Goal: Find specific page/section: Find specific page/section

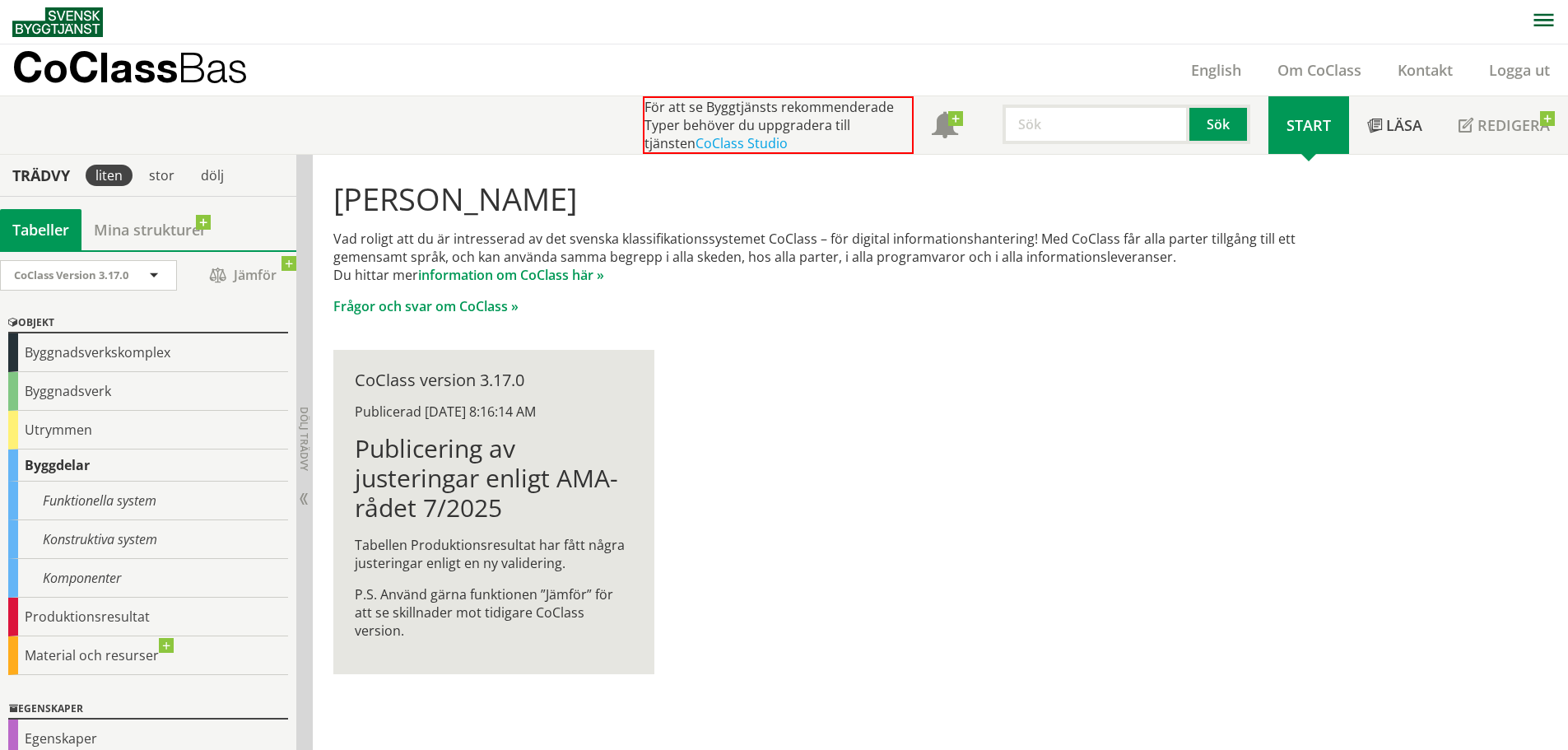
drag, startPoint x: 262, startPoint y: 0, endPoint x: 402, endPoint y: 15, distance: 140.8
click at [402, 14] on nav at bounding box center [790, 22] width 1556 height 44
click at [168, 501] on div "Funktionella system" at bounding box center [149, 501] width 280 height 39
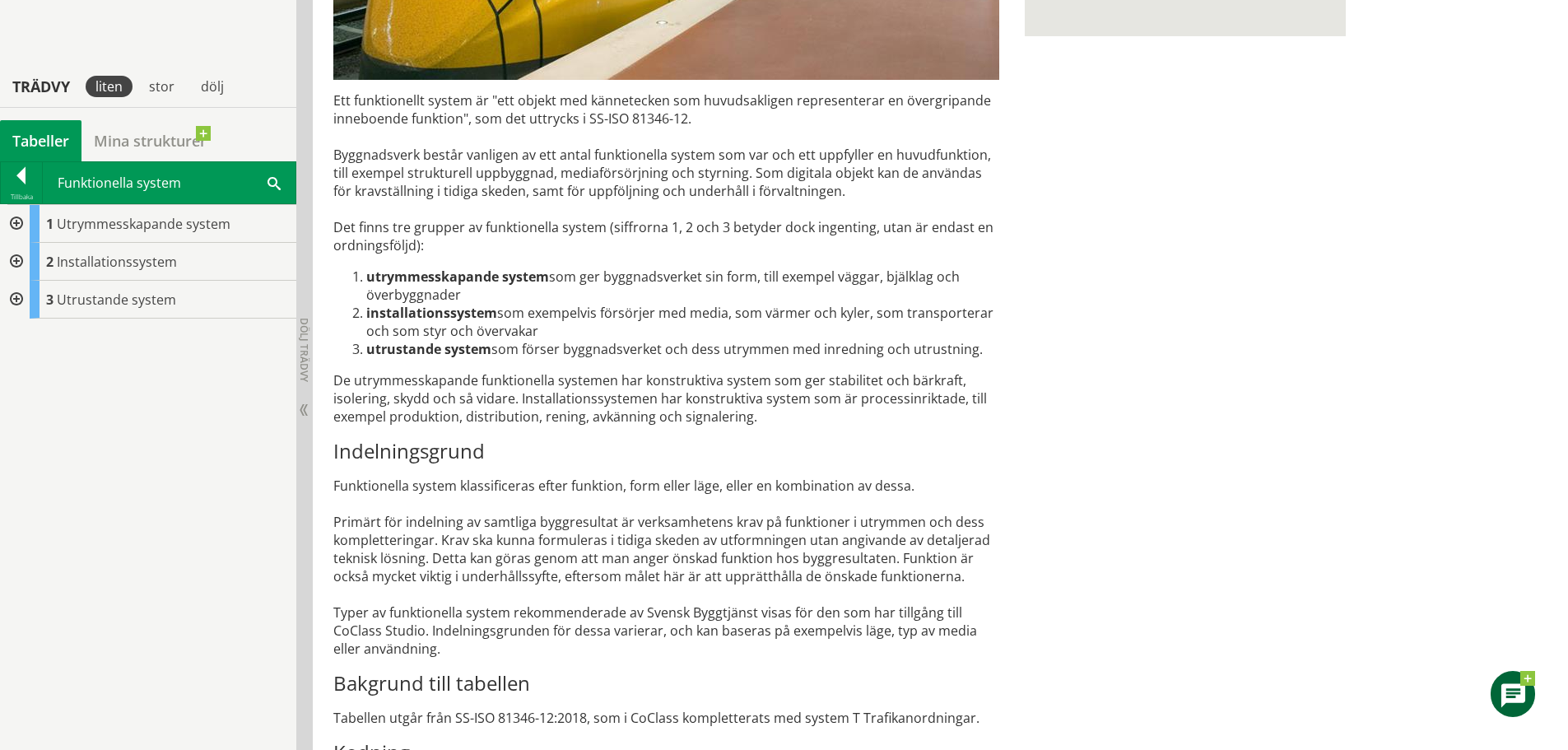
scroll to position [647, 0]
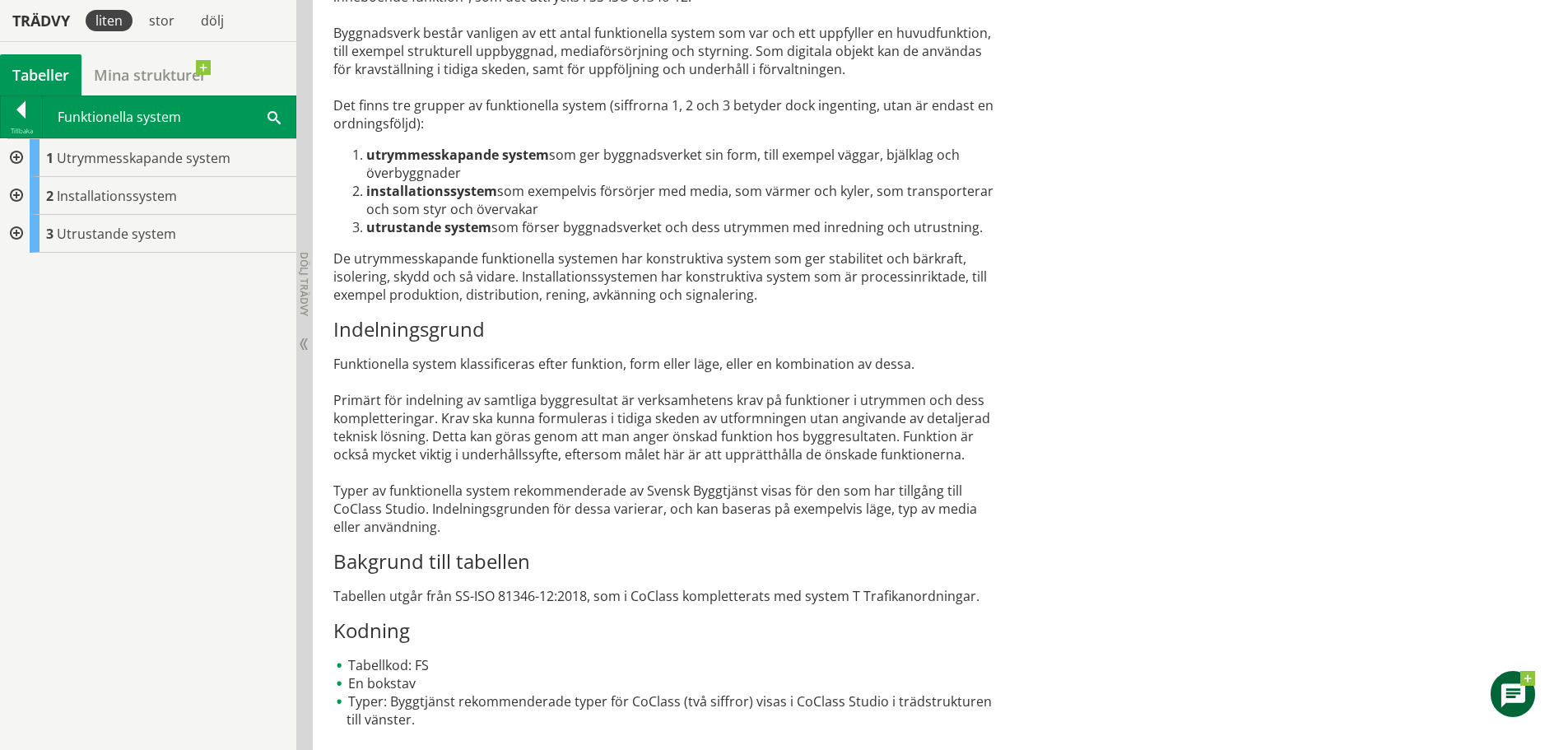
click at [12, 154] on div at bounding box center [15, 158] width 29 height 38
